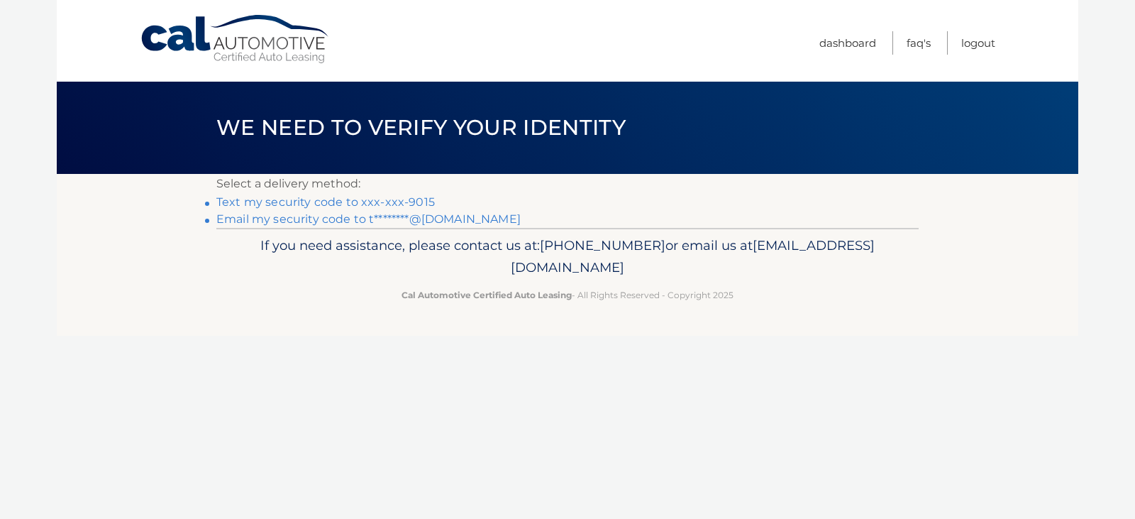
click at [317, 202] on link "Text my security code to xxx-xxx-9015" at bounding box center [325, 201] width 218 height 13
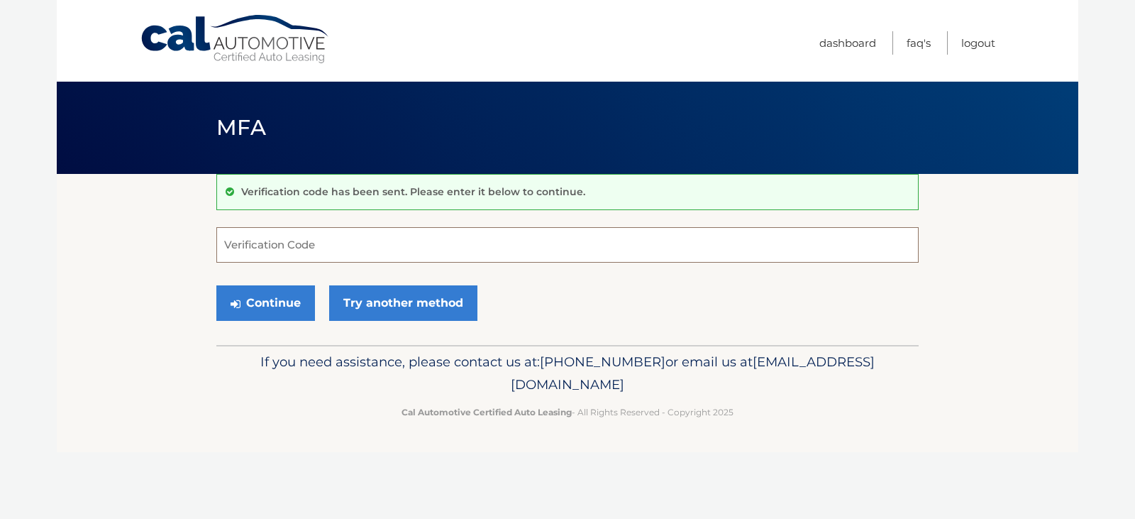
click at [302, 241] on input "Verification Code" at bounding box center [567, 244] width 702 height 35
type input "177478"
click at [266, 301] on button "Continue" at bounding box center [265, 302] width 99 height 35
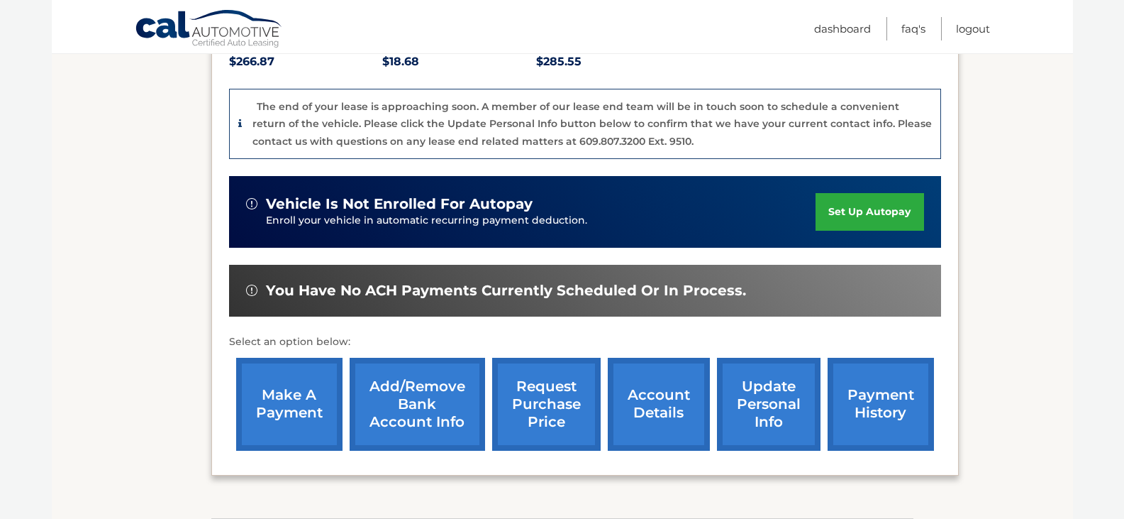
scroll to position [355, 0]
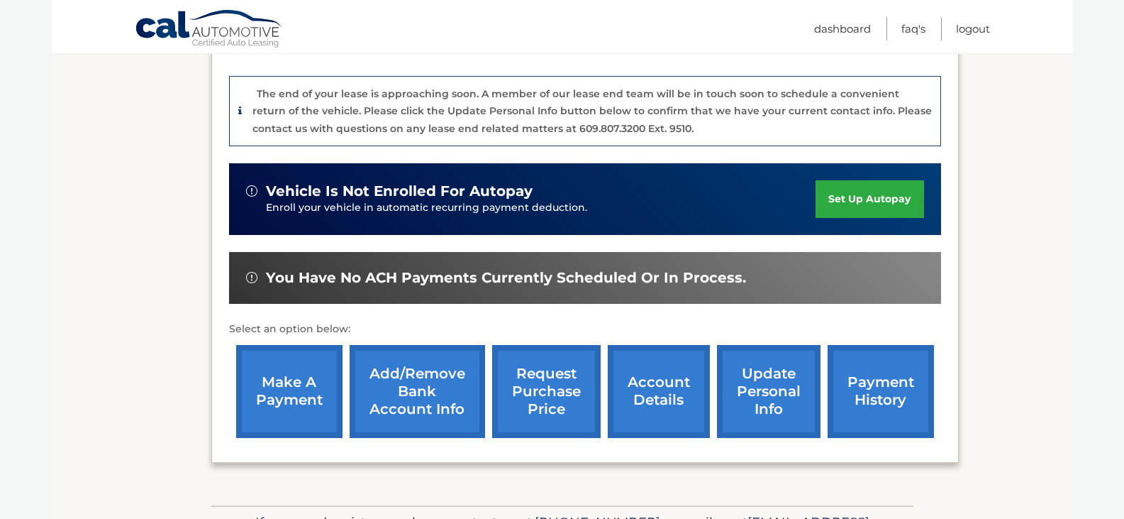
click at [282, 360] on link "make a payment" at bounding box center [289, 391] width 106 height 93
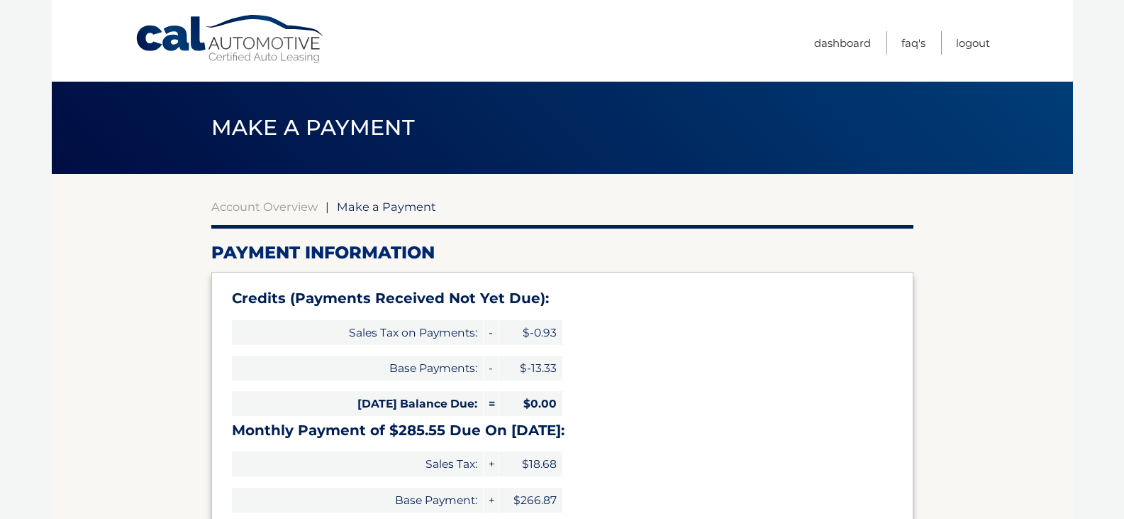
select select "MDIzNTNlYWQtMWFhNC00ZmUyLWFlN2UtZjk0NDYwNzE5OTM1"
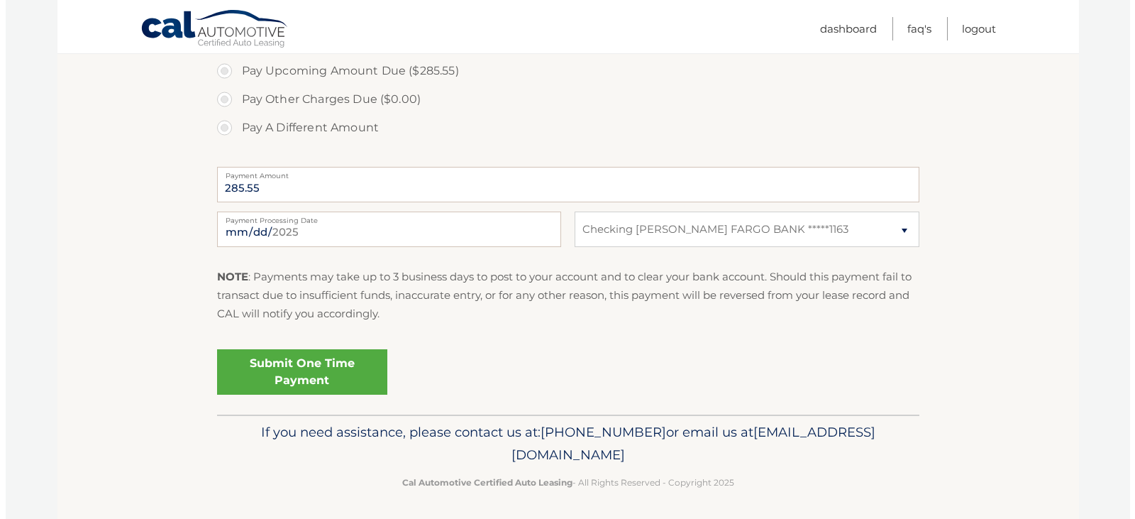
scroll to position [591, 0]
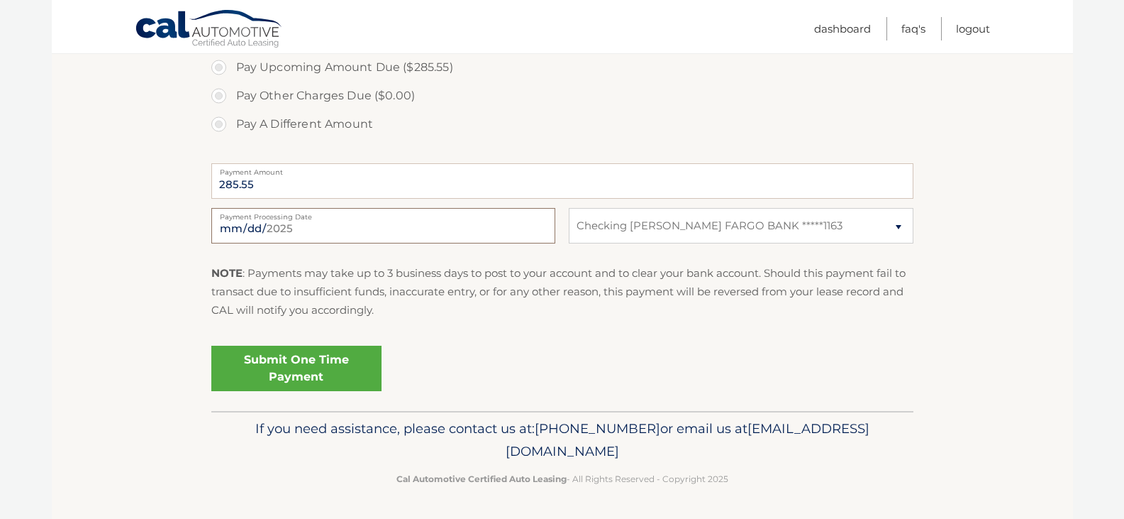
click at [345, 226] on input "2025-08-10" at bounding box center [383, 225] width 344 height 35
type input "2025-08-25"
click at [319, 367] on link "Submit One Time Payment" at bounding box center [296, 367] width 170 height 45
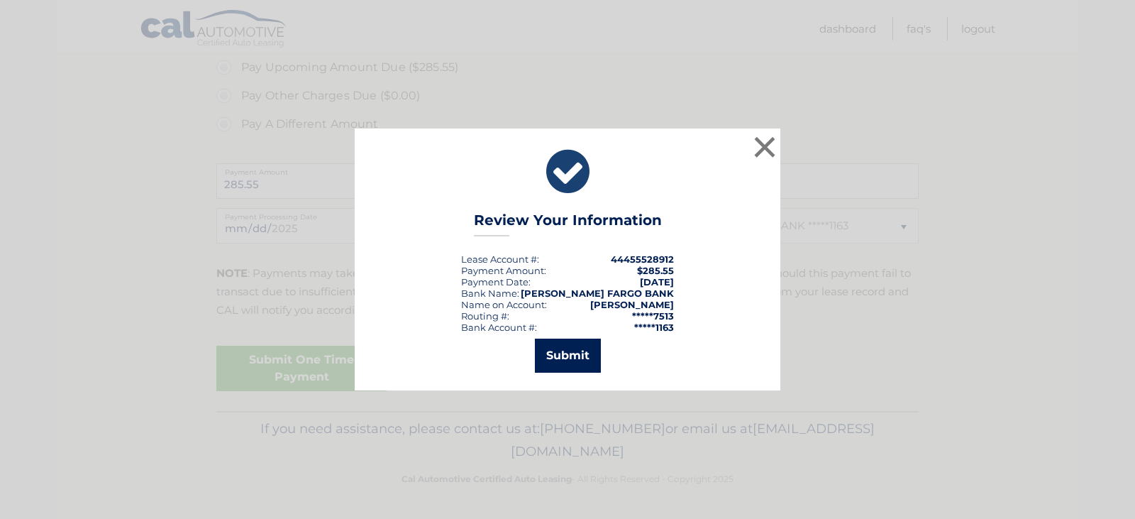
click at [567, 369] on button "Submit" at bounding box center [568, 355] width 66 height 34
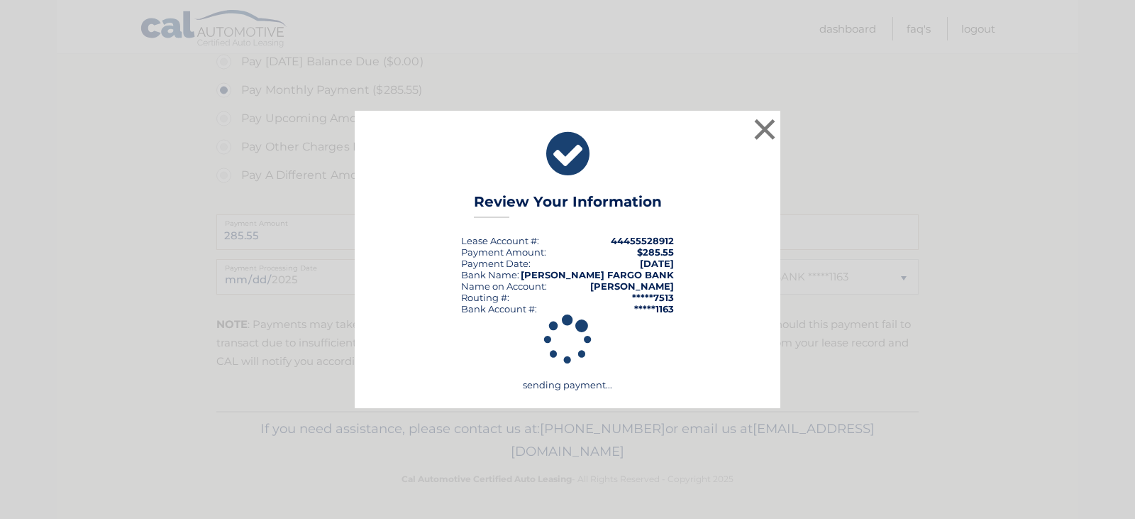
scroll to position [540, 0]
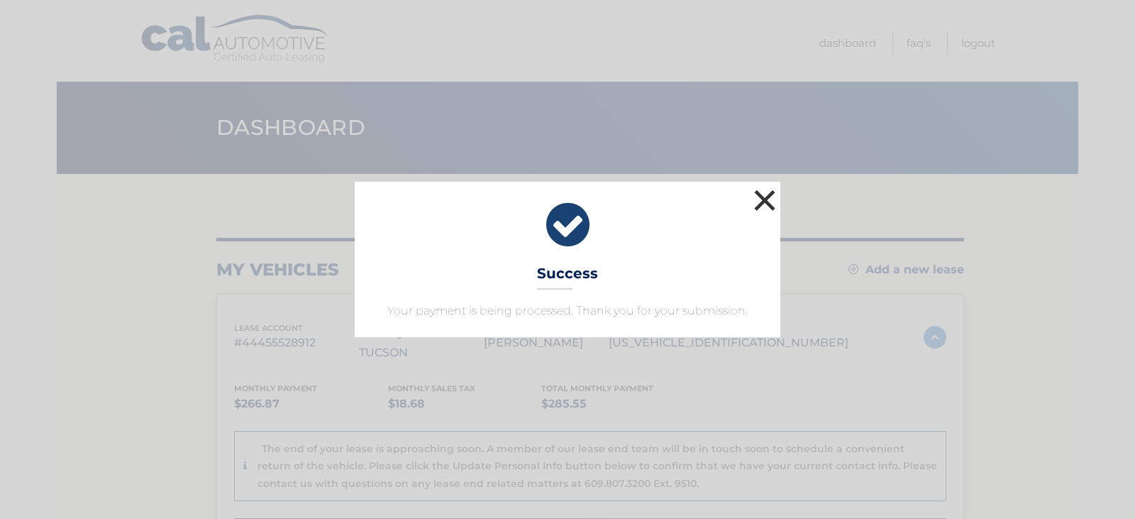
click at [763, 196] on button "×" at bounding box center [765, 200] width 28 height 28
